Goal: Task Accomplishment & Management: Complete application form

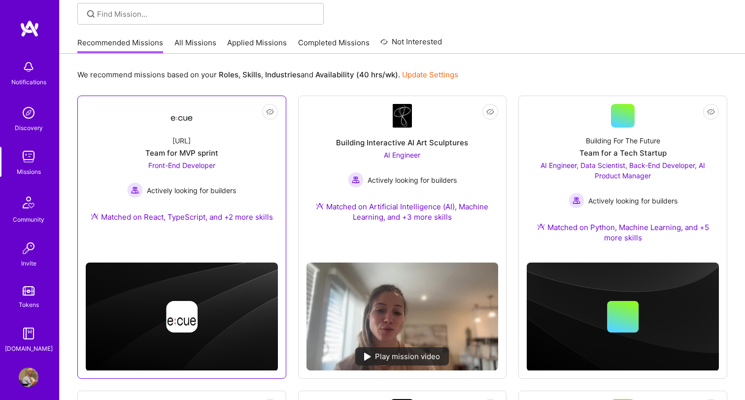
scroll to position [75, 0]
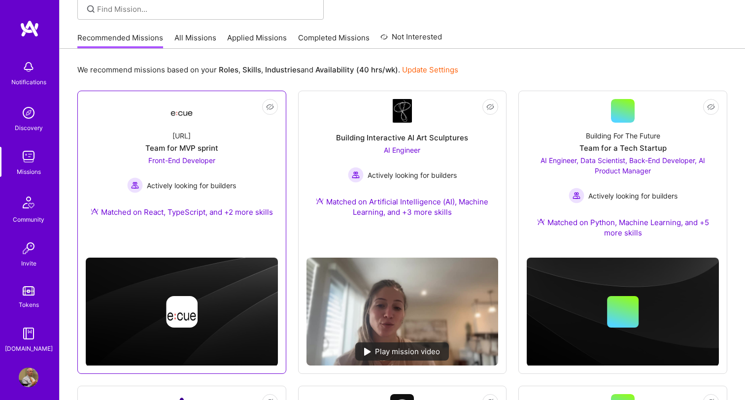
click at [215, 212] on div "Matched on React, TypeScript, and +2 more skills" at bounding box center [182, 212] width 182 height 10
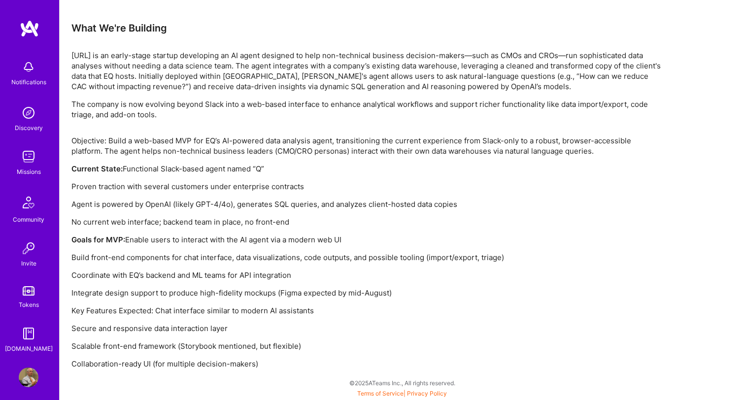
scroll to position [609, 0]
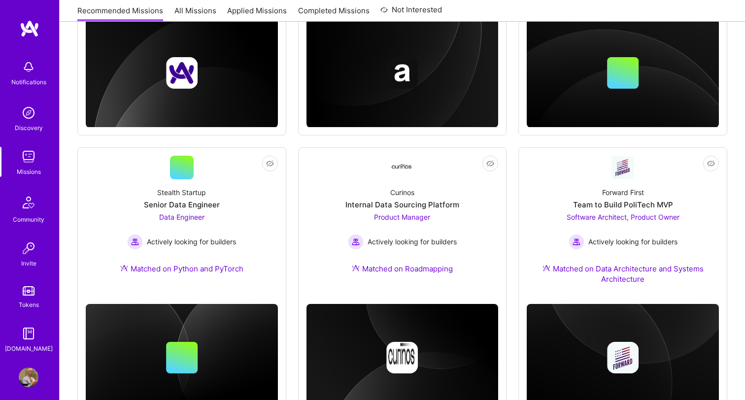
scroll to position [75, 0]
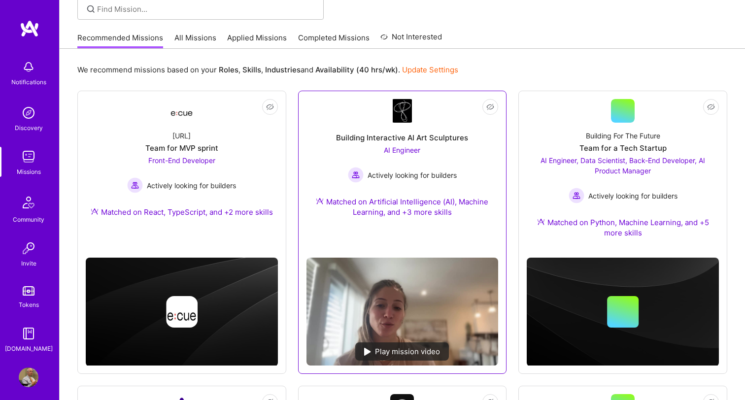
click at [401, 160] on div "AI Engineer Actively looking for builders" at bounding box center [402, 164] width 109 height 38
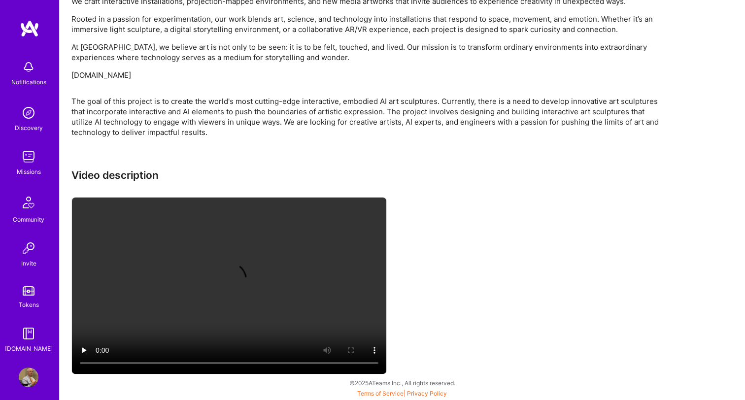
scroll to position [700, 0]
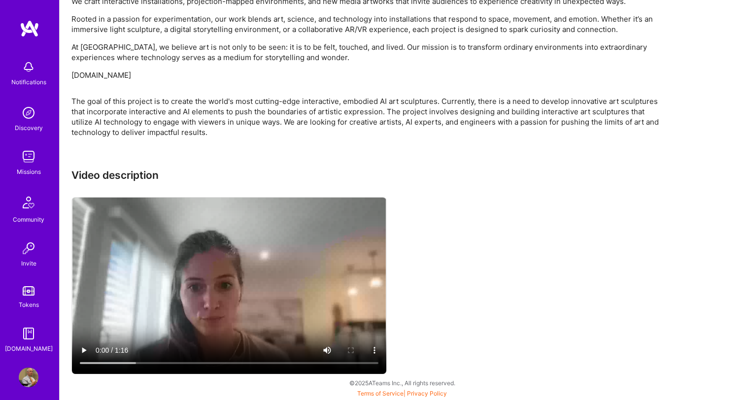
click at [221, 285] on video at bounding box center [229, 286] width 314 height 176
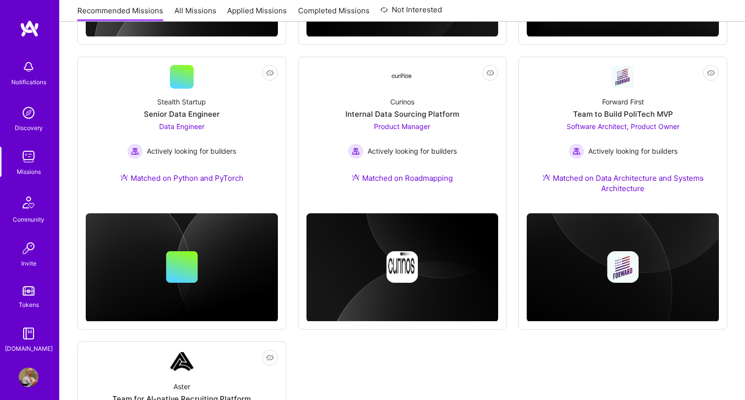
scroll to position [75, 0]
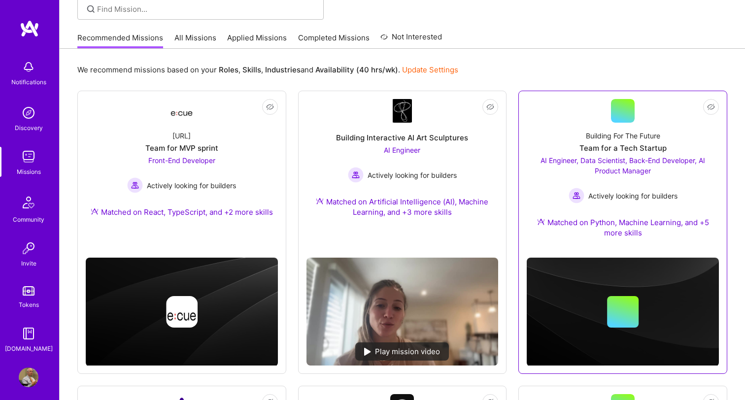
click at [626, 224] on div "Matched on Python, Machine Learning, and +5 more skills" at bounding box center [623, 227] width 192 height 21
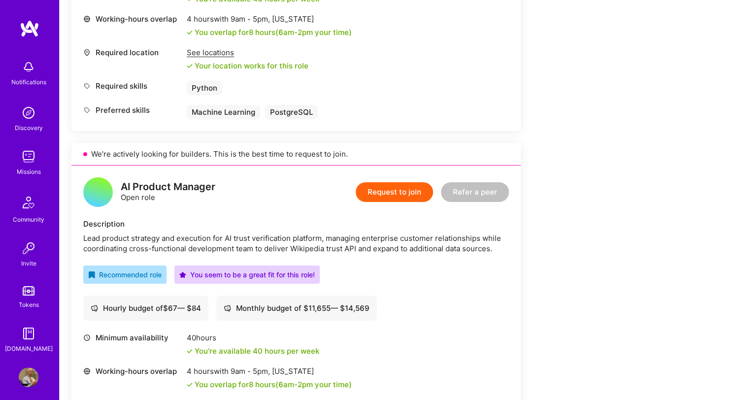
scroll to position [782, 0]
click at [393, 193] on button "Request to join" at bounding box center [394, 193] width 77 height 20
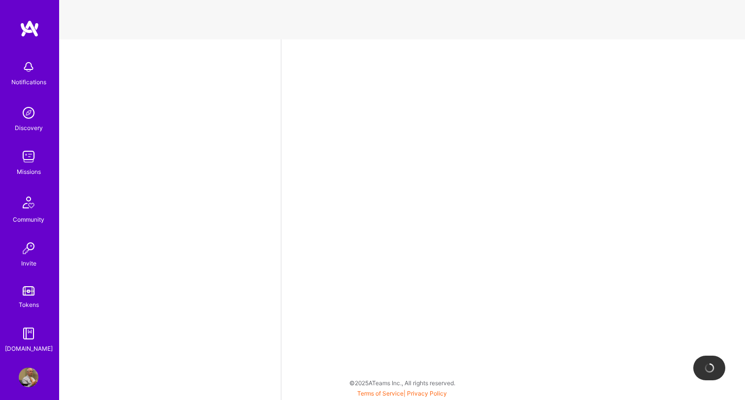
select select "US"
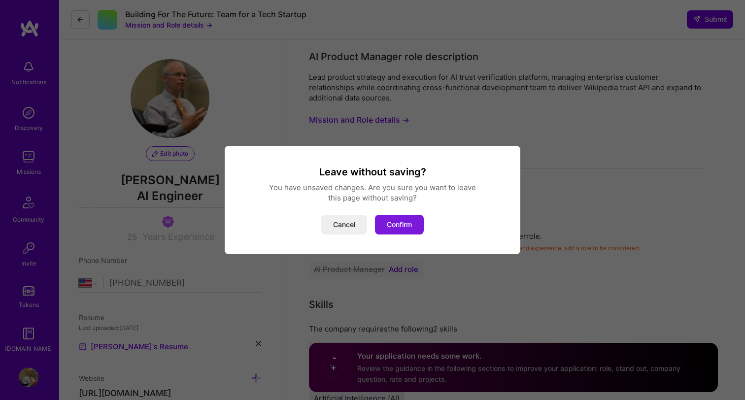
click at [398, 226] on button "Confirm" at bounding box center [399, 225] width 49 height 20
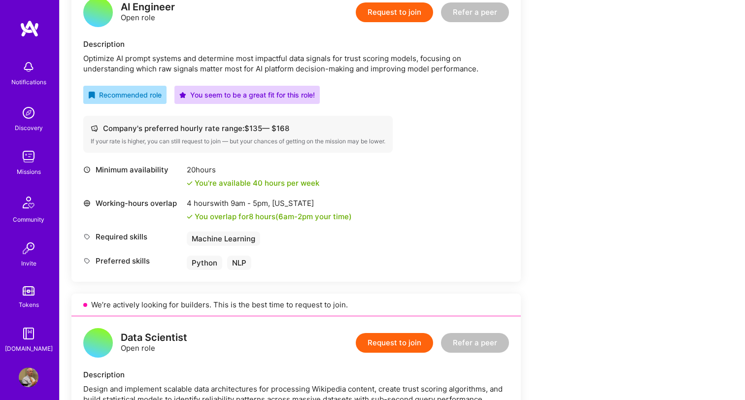
scroll to position [253, 0]
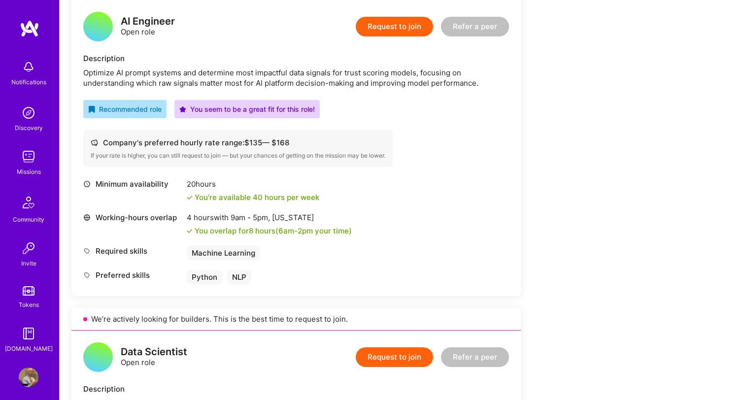
click at [402, 26] on button "Request to join" at bounding box center [394, 27] width 77 height 20
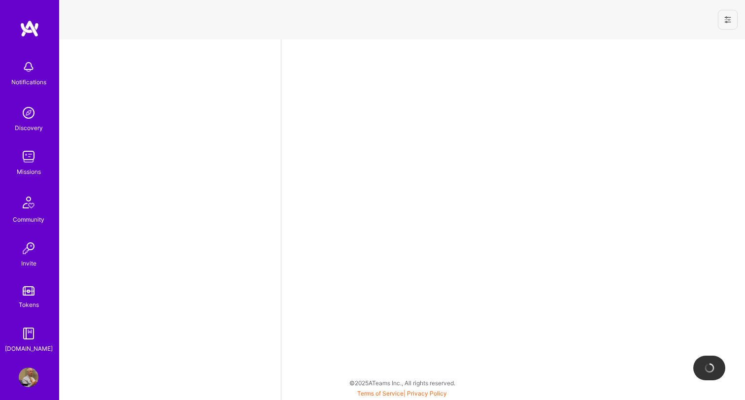
select select "US"
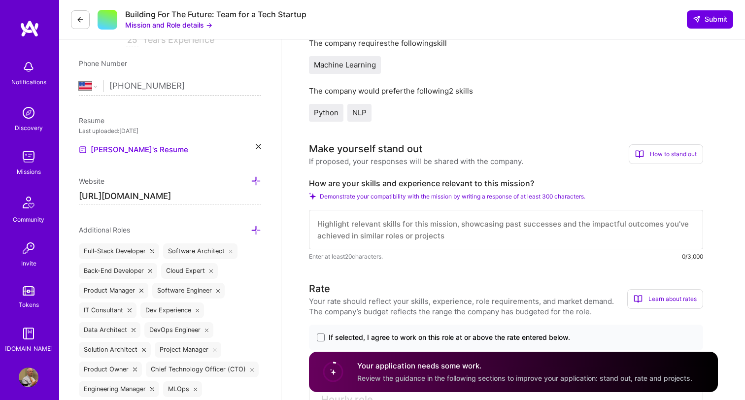
scroll to position [200, 0]
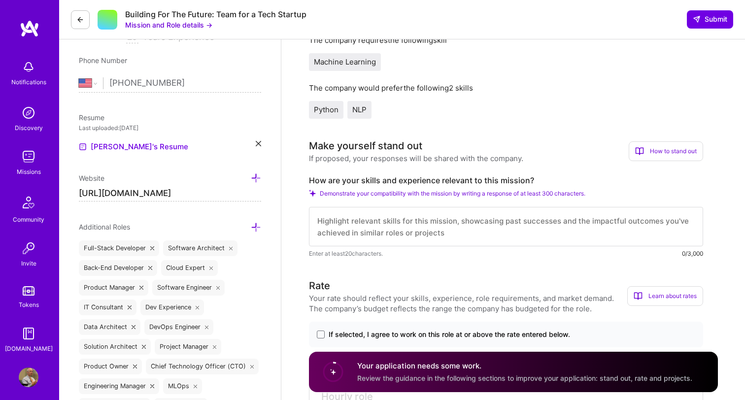
click at [347, 221] on textarea at bounding box center [506, 226] width 394 height 39
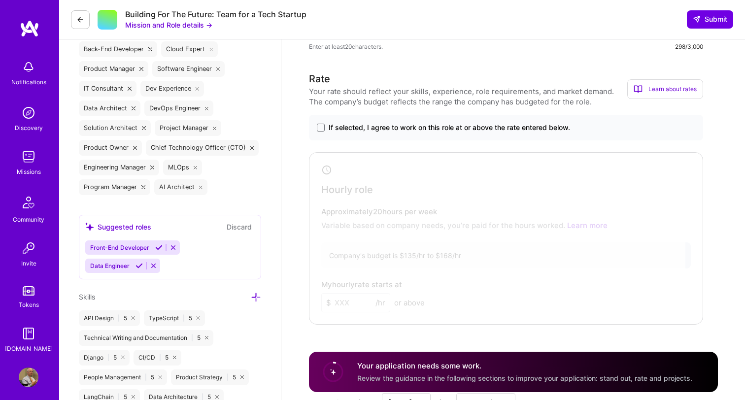
scroll to position [430, 0]
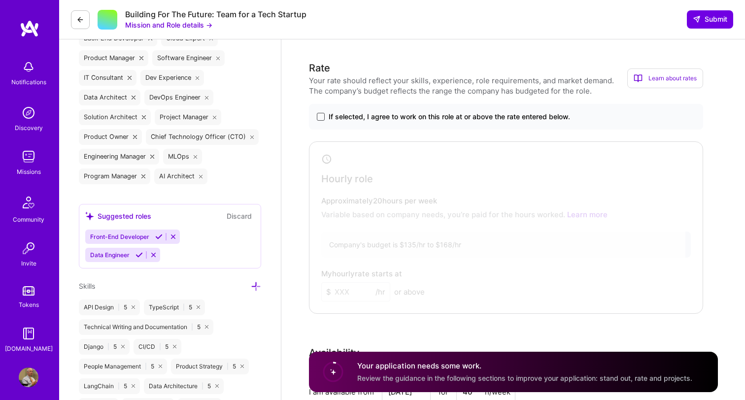
type textarea "I've been focused heavily on AI & ML models within the AWS and Azure stacks. Py…"
click at [321, 116] on span at bounding box center [321, 117] width 8 height 8
click at [0, 0] on input "If selected, I agree to work on this role at or above the rate entered below." at bounding box center [0, 0] width 0 height 0
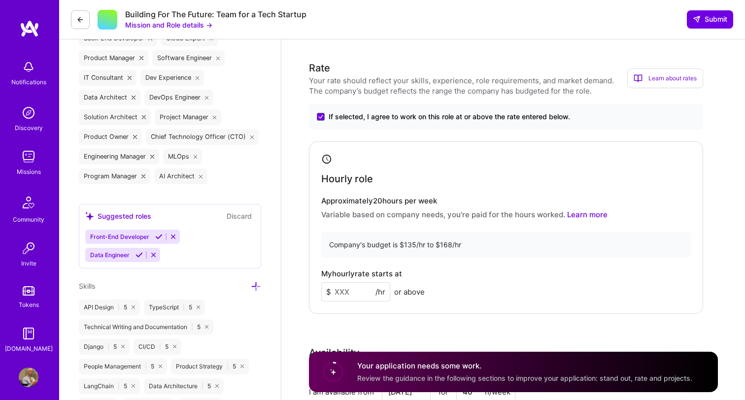
click at [347, 291] on input at bounding box center [355, 291] width 69 height 19
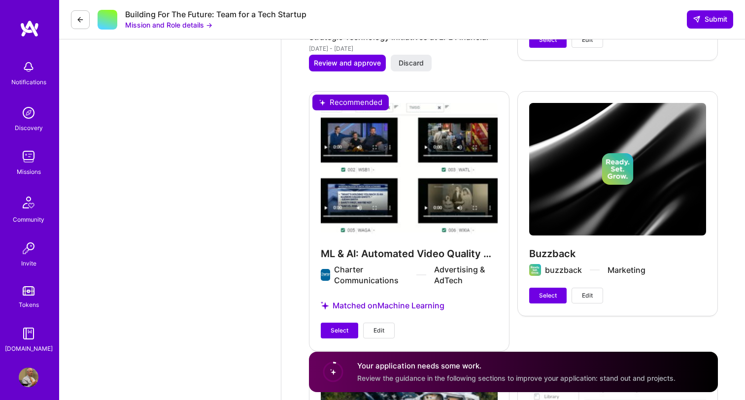
scroll to position [2060, 0]
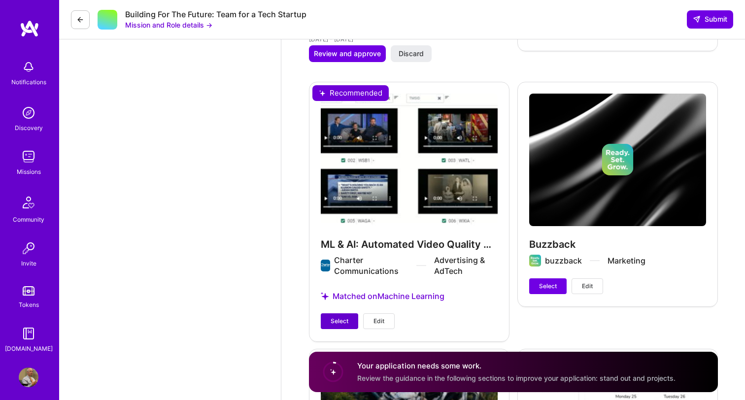
type input "160"
click at [335, 325] on span "Select" at bounding box center [340, 321] width 18 height 9
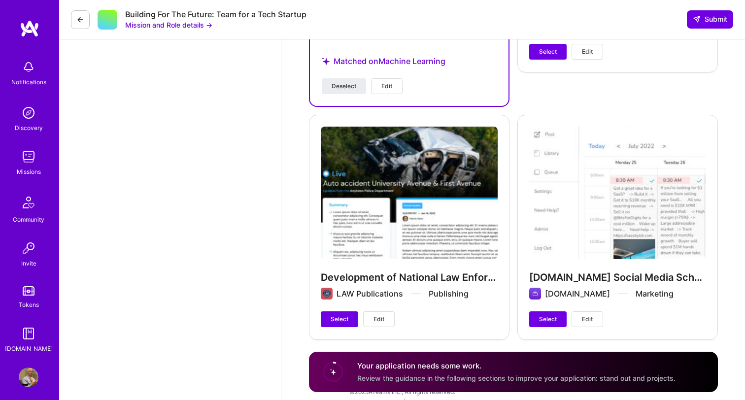
scroll to position [2287, 0]
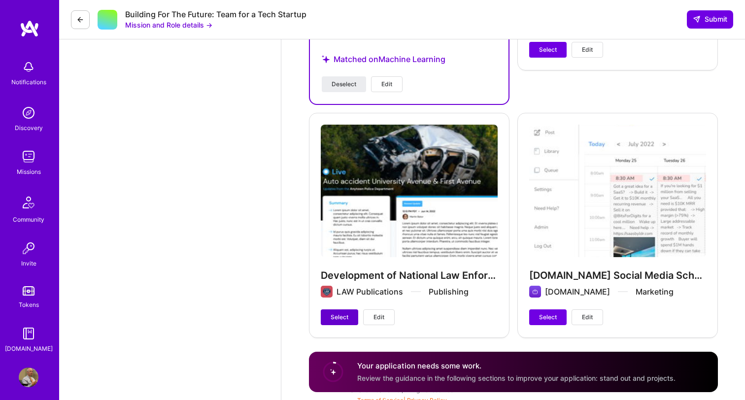
click at [343, 317] on span "Select" at bounding box center [340, 317] width 18 height 9
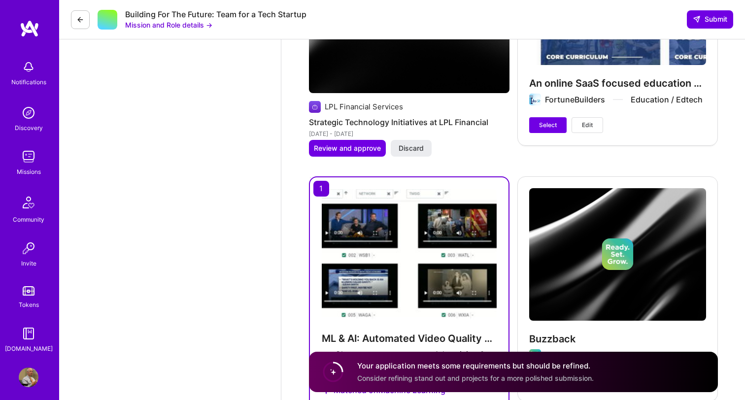
scroll to position [1915, 0]
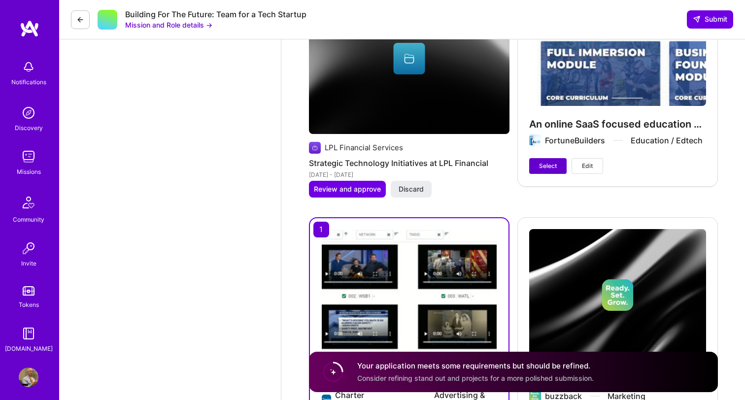
click at [546, 167] on span "Select" at bounding box center [548, 166] width 18 height 9
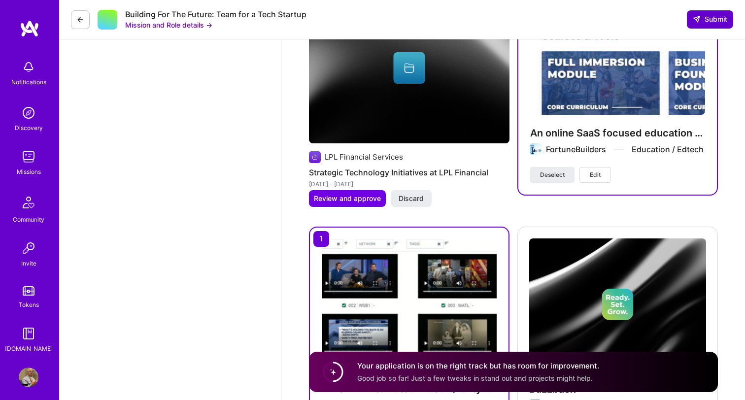
click at [714, 19] on span "Submit" at bounding box center [710, 19] width 34 height 10
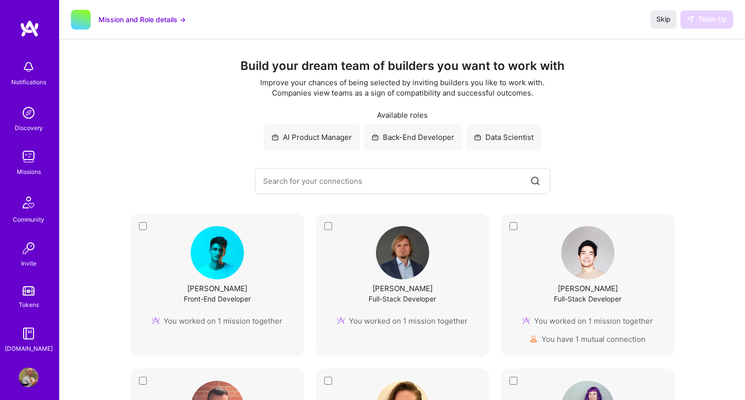
click at [30, 157] on img at bounding box center [29, 157] width 20 height 20
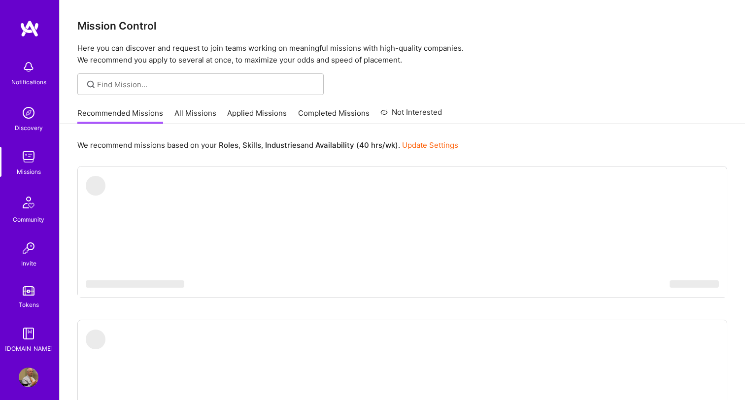
click at [267, 112] on link "Applied Missions" at bounding box center [257, 116] width 60 height 16
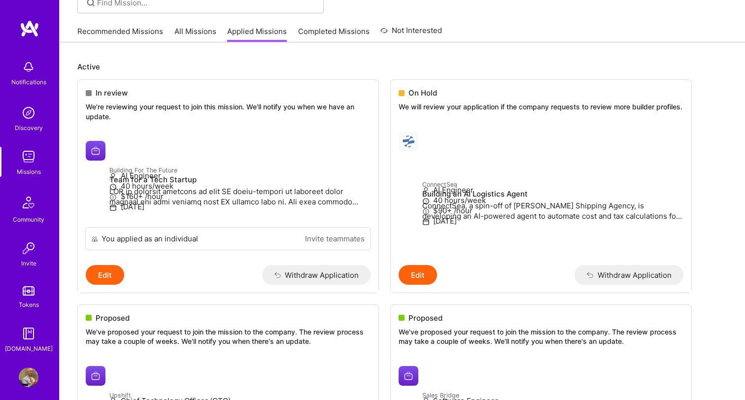
scroll to position [88, 0]
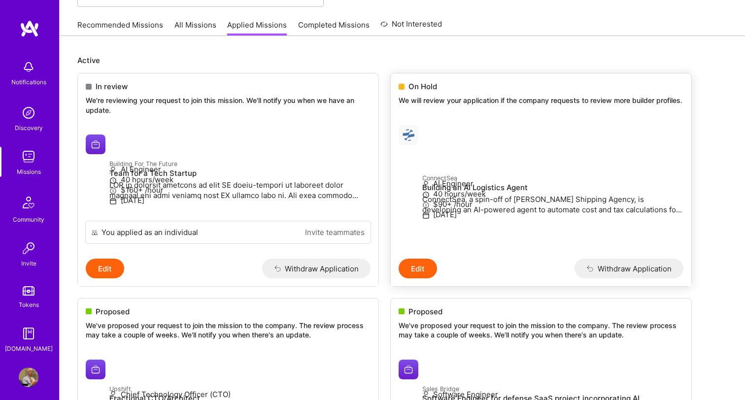
click at [428, 86] on span "On Hold" at bounding box center [422, 86] width 29 height 10
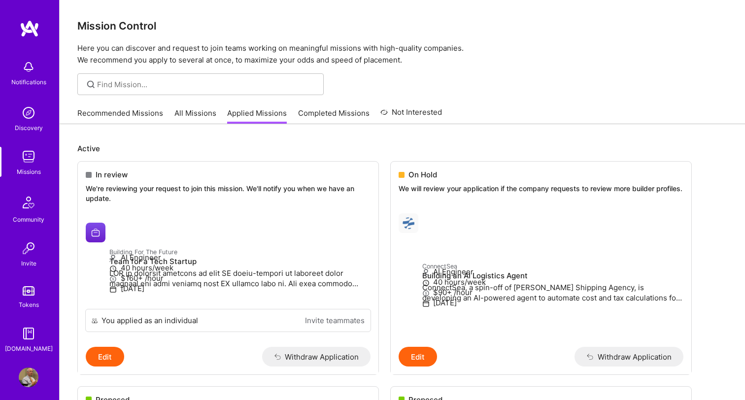
scroll to position [0, 0]
click at [27, 70] on img at bounding box center [29, 67] width 20 height 20
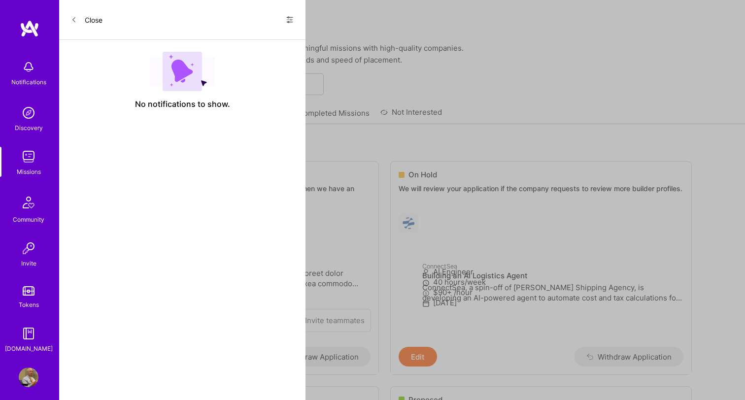
click at [98, 21] on button "Close" at bounding box center [87, 20] width 32 height 16
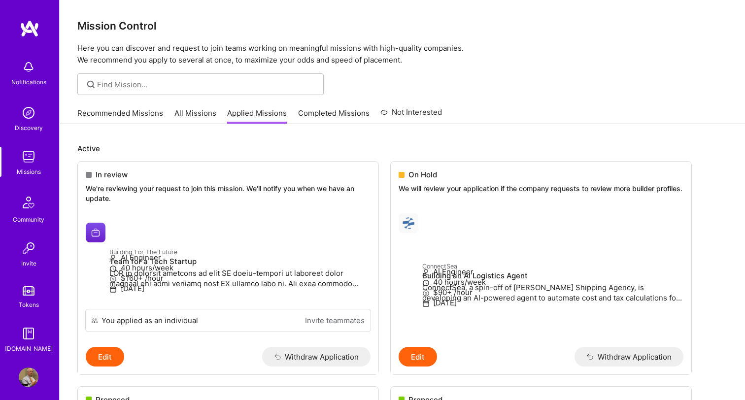
click at [30, 156] on img at bounding box center [29, 157] width 20 height 20
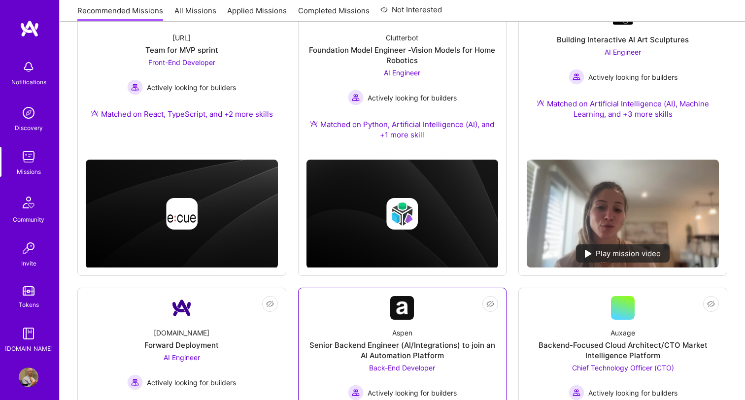
scroll to position [150, 0]
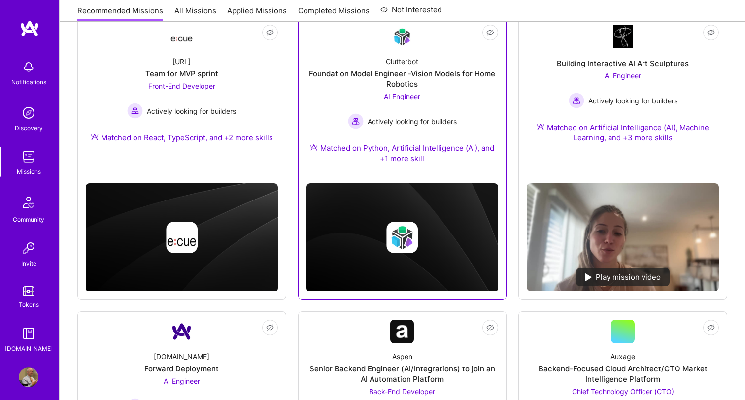
click at [407, 74] on div "Foundation Model Engineer -Vision Models for Home Robotics" at bounding box center [402, 78] width 192 height 21
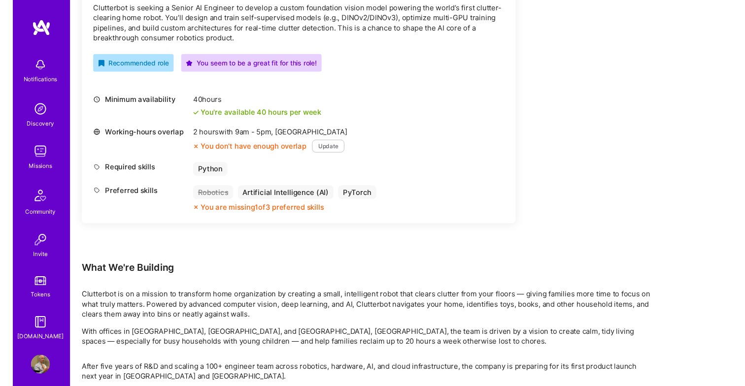
scroll to position [319, 0]
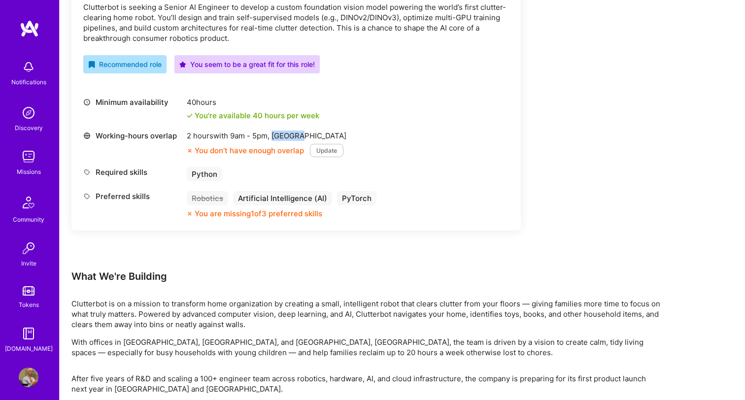
drag, startPoint x: 275, startPoint y: 134, endPoint x: 312, endPoint y: 134, distance: 36.9
click at [312, 134] on div "2 hours with 9am - 5pm , [GEOGRAPHIC_DATA]" at bounding box center [267, 136] width 160 height 10
copy div "[GEOGRAPHIC_DATA]"
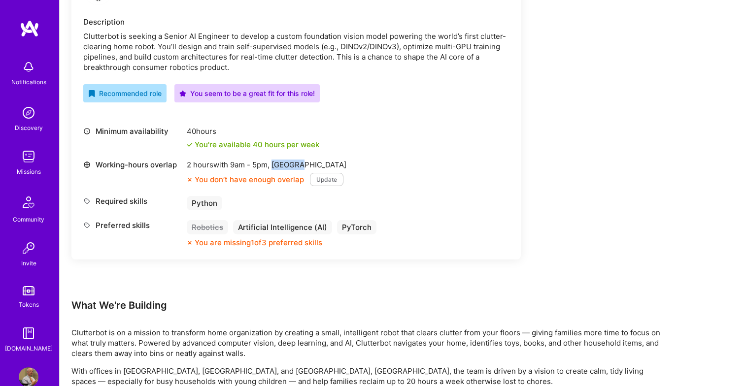
scroll to position [294, 0]
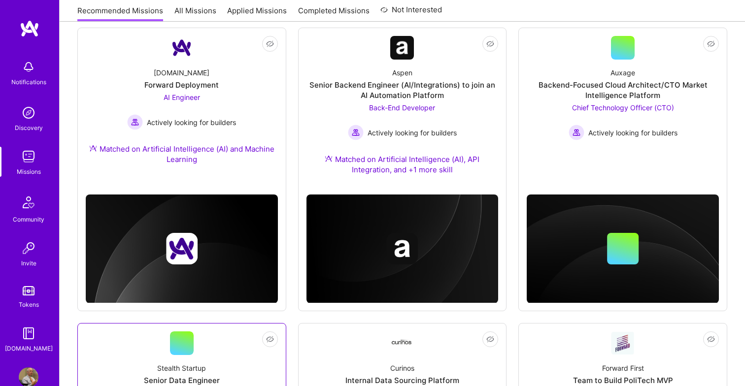
scroll to position [377, 0]
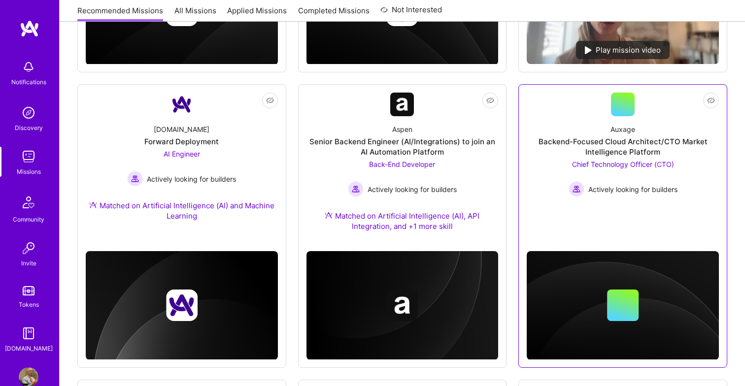
click at [612, 145] on div "Backend-Focused Cloud Architect/CTO Market Intelligence Platform" at bounding box center [623, 146] width 192 height 21
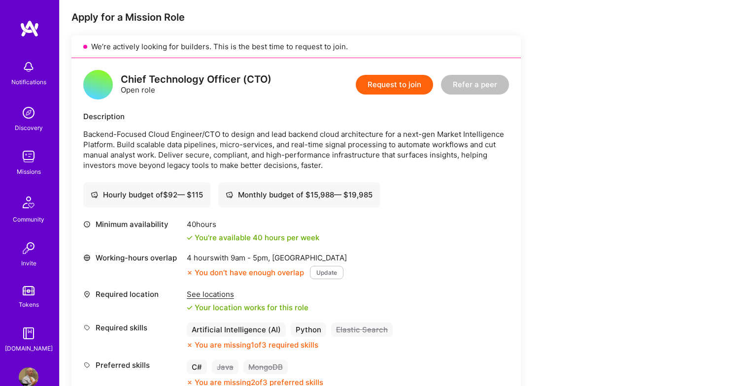
scroll to position [197, 0]
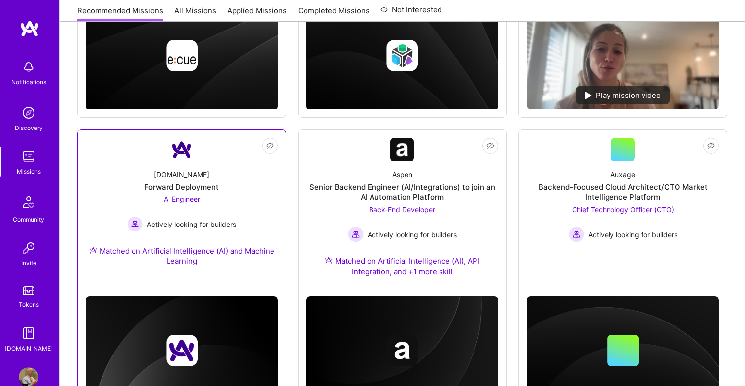
scroll to position [338, 0]
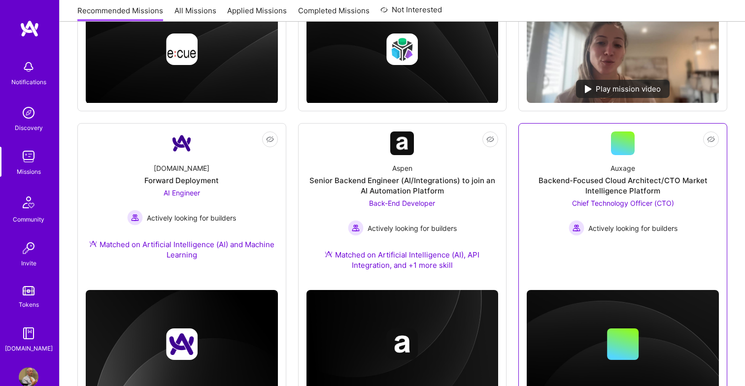
click at [631, 149] on div at bounding box center [623, 144] width 24 height 24
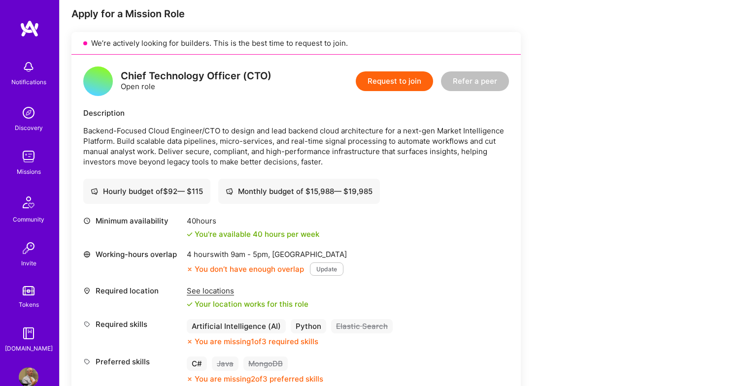
scroll to position [202, 0]
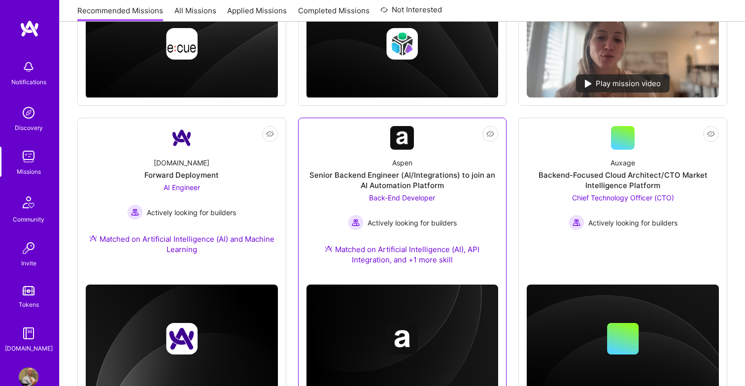
scroll to position [354, 0]
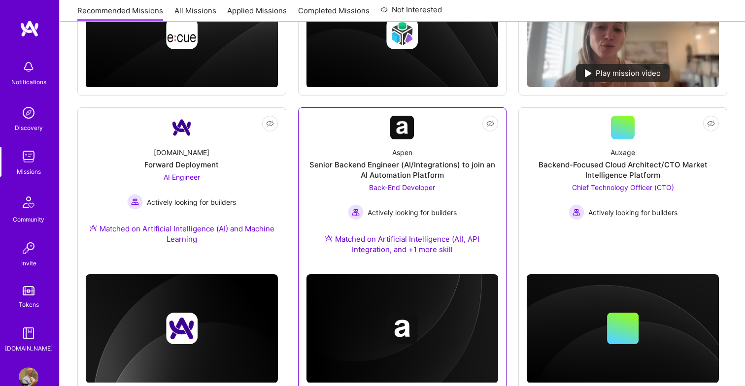
click at [400, 137] on img at bounding box center [402, 128] width 24 height 24
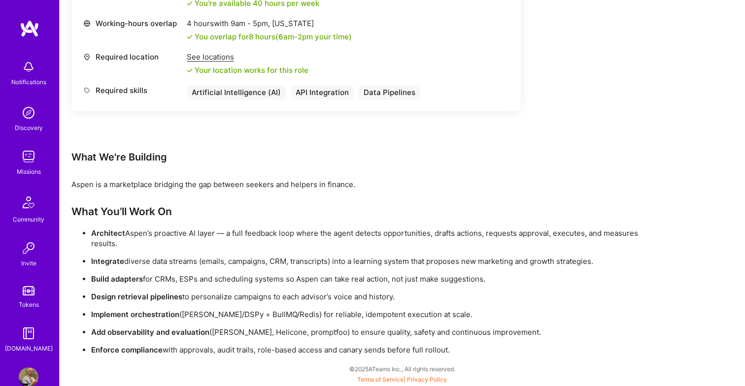
scroll to position [492, 0]
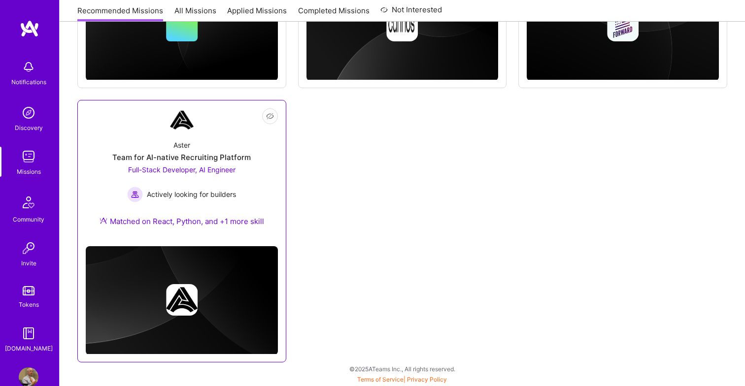
scroll to position [941, 0]
click at [31, 153] on img at bounding box center [29, 157] width 20 height 20
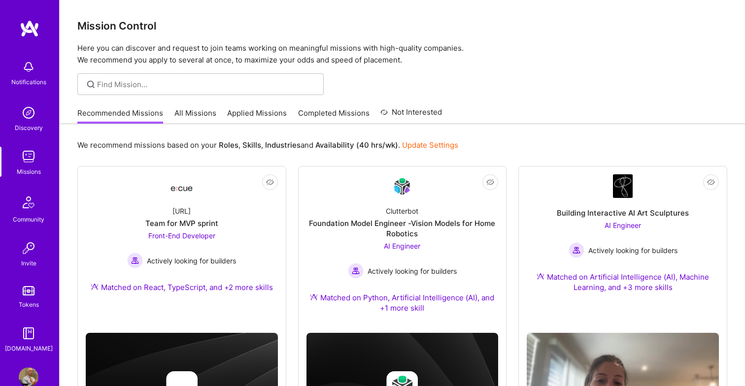
click at [265, 111] on link "Applied Missions" at bounding box center [257, 116] width 60 height 16
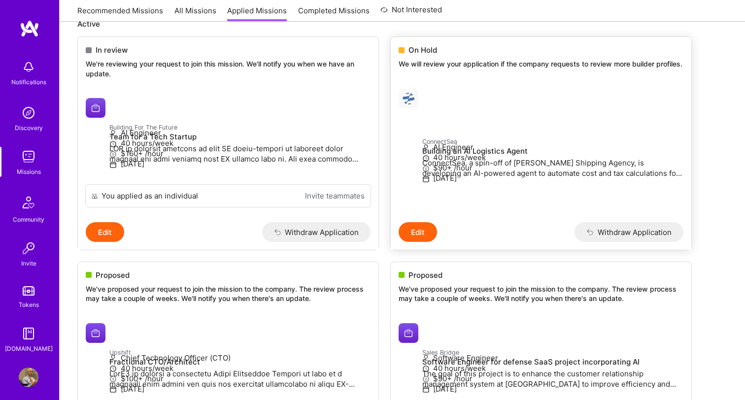
scroll to position [130, 0]
